Goal: Answer question/provide support

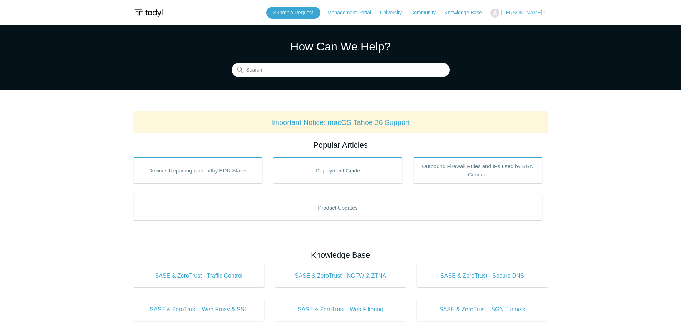
click at [367, 11] on link "Management Portal" at bounding box center [352, 13] width 51 height 8
click at [307, 11] on link "Submit a Request" at bounding box center [293, 13] width 54 height 12
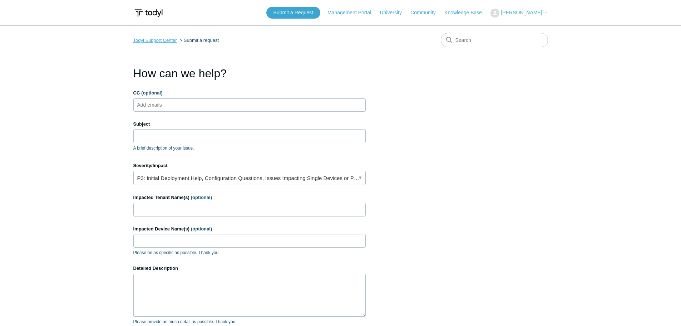
click at [160, 42] on link "Todyl Support Center" at bounding box center [155, 40] width 44 height 5
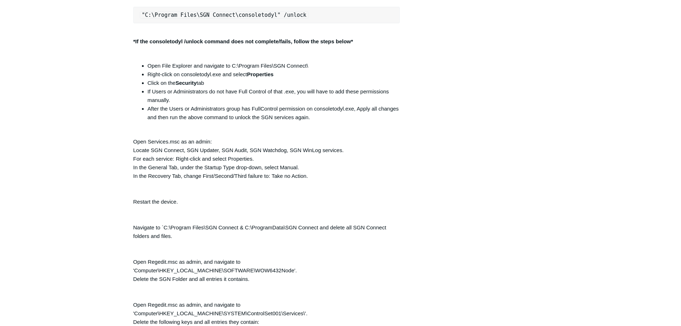
scroll to position [301, 0]
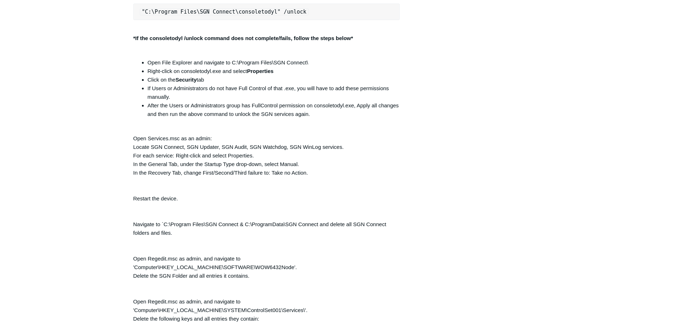
scroll to position [322, 0]
